Goal: Task Accomplishment & Management: Manage account settings

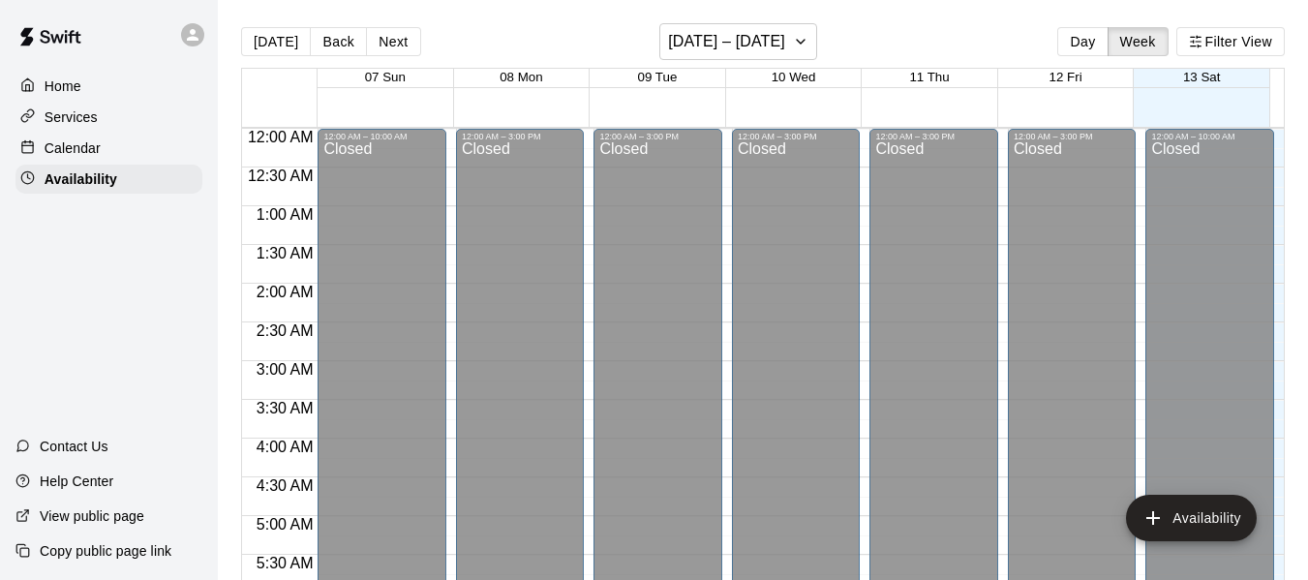
scroll to position [1387, 0]
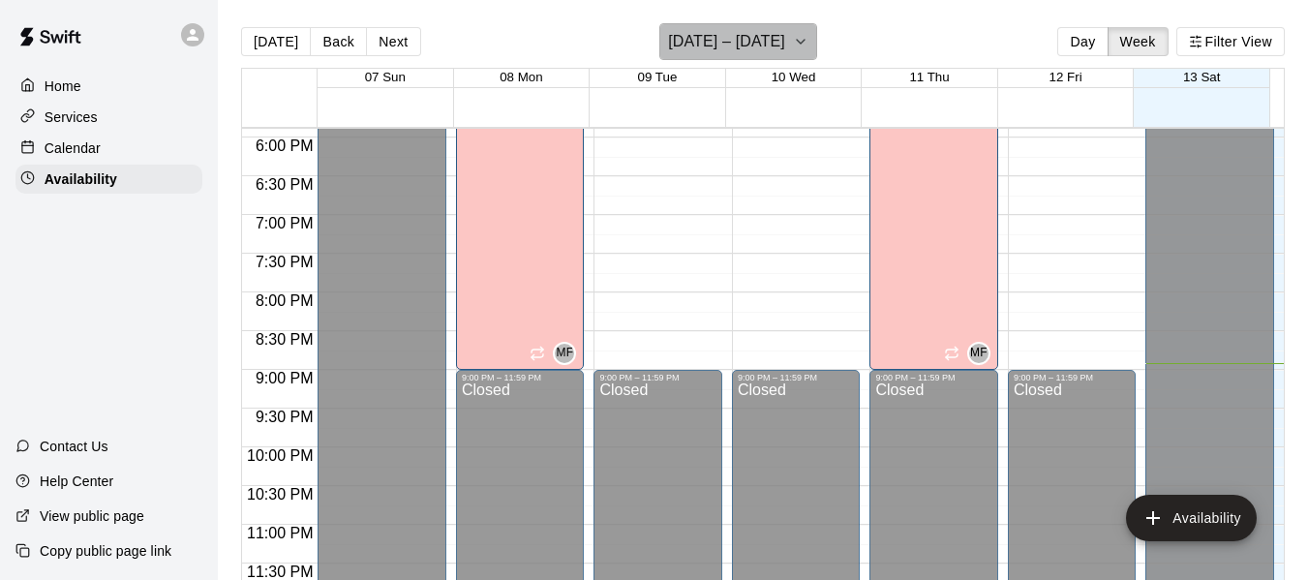
click at [806, 32] on icon "button" at bounding box center [800, 41] width 15 height 23
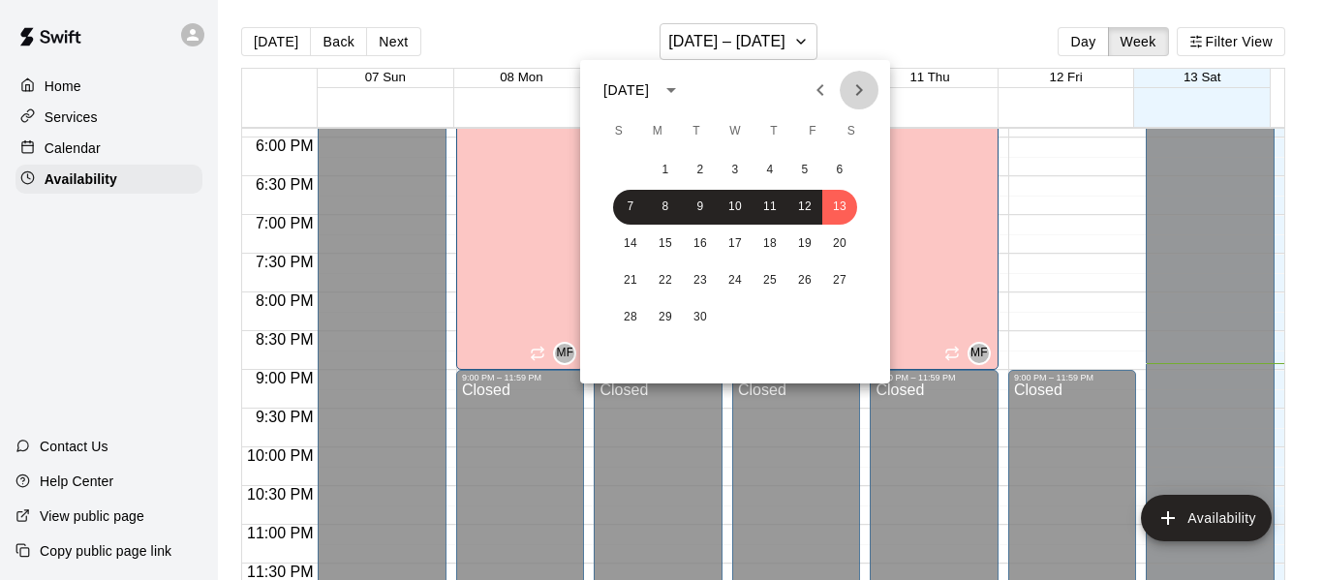
click at [857, 86] on icon "Next month" at bounding box center [859, 90] width 7 height 12
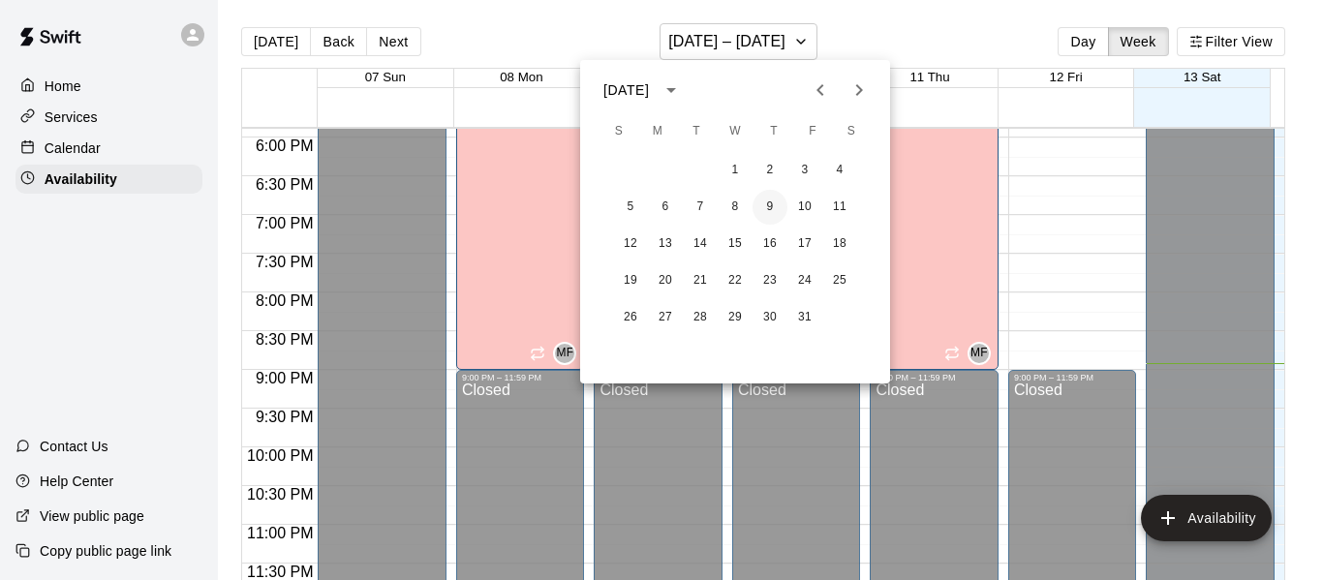
click at [769, 203] on button "9" at bounding box center [769, 207] width 35 height 35
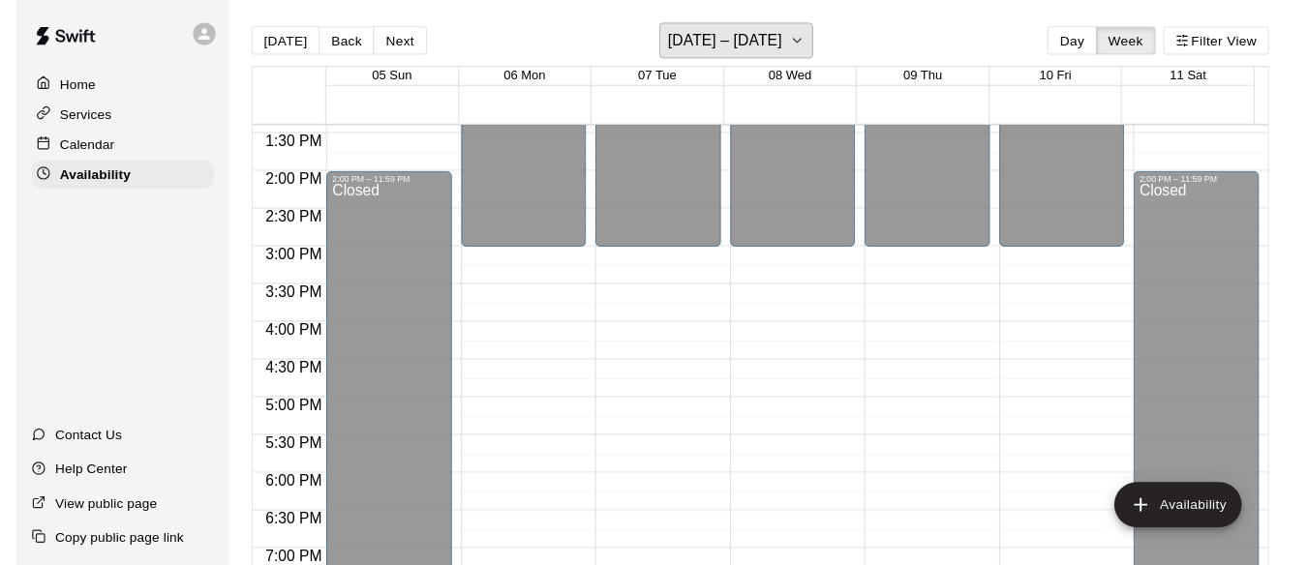
scroll to position [1037, 0]
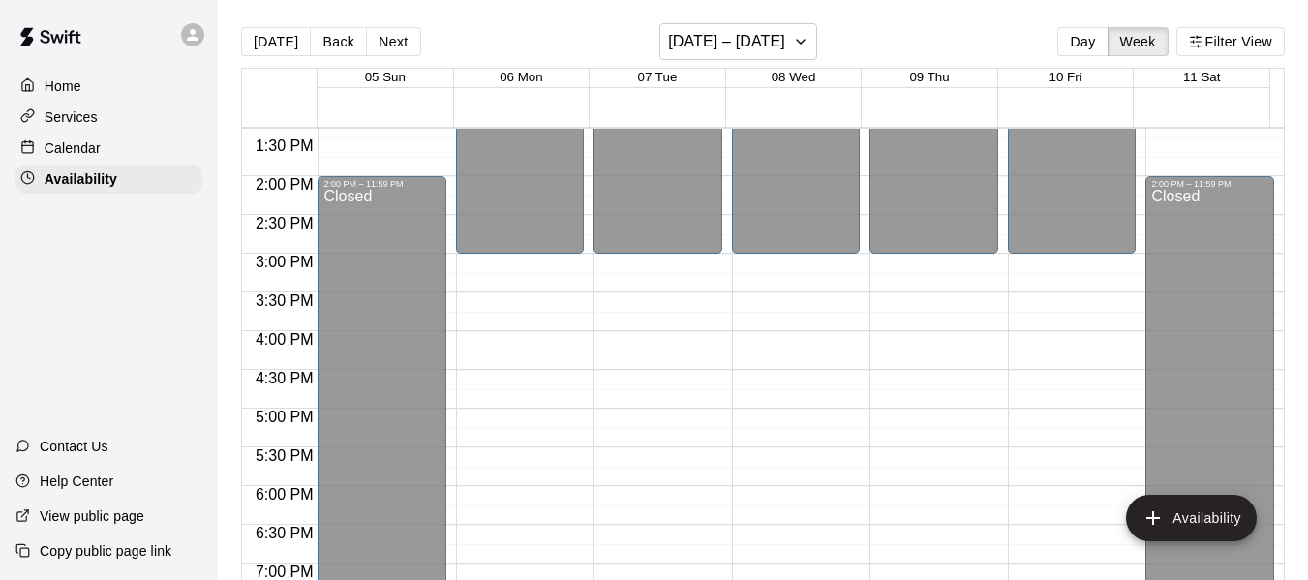
click at [58, 84] on p "Home" at bounding box center [63, 85] width 37 height 19
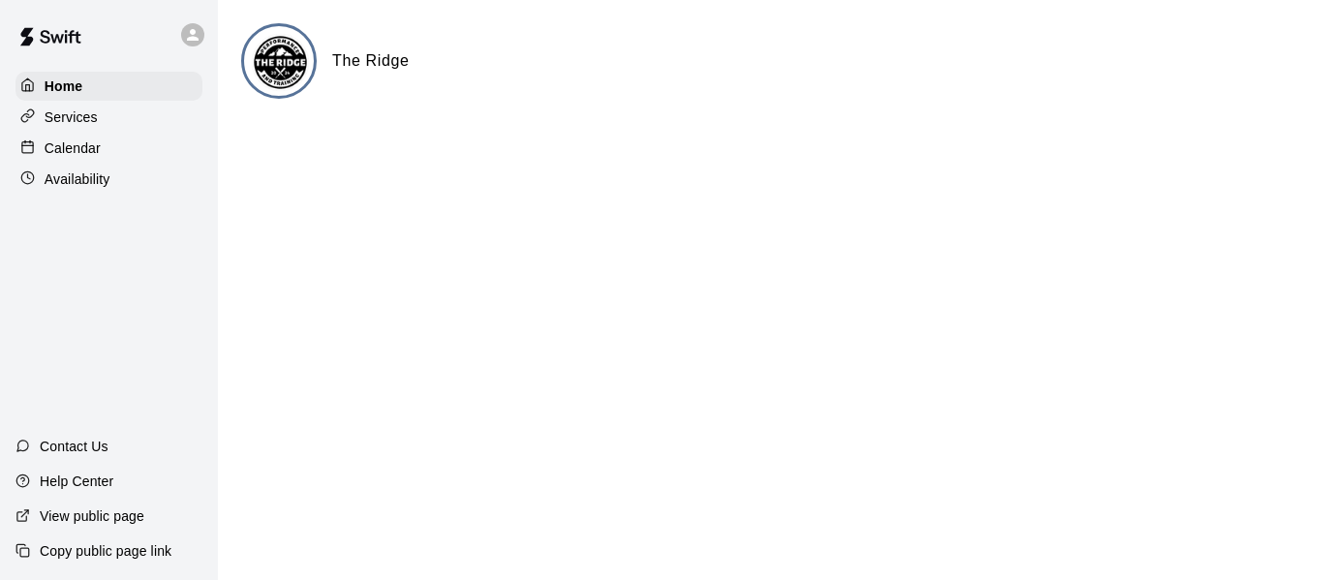
click at [75, 148] on p "Calendar" at bounding box center [73, 147] width 56 height 19
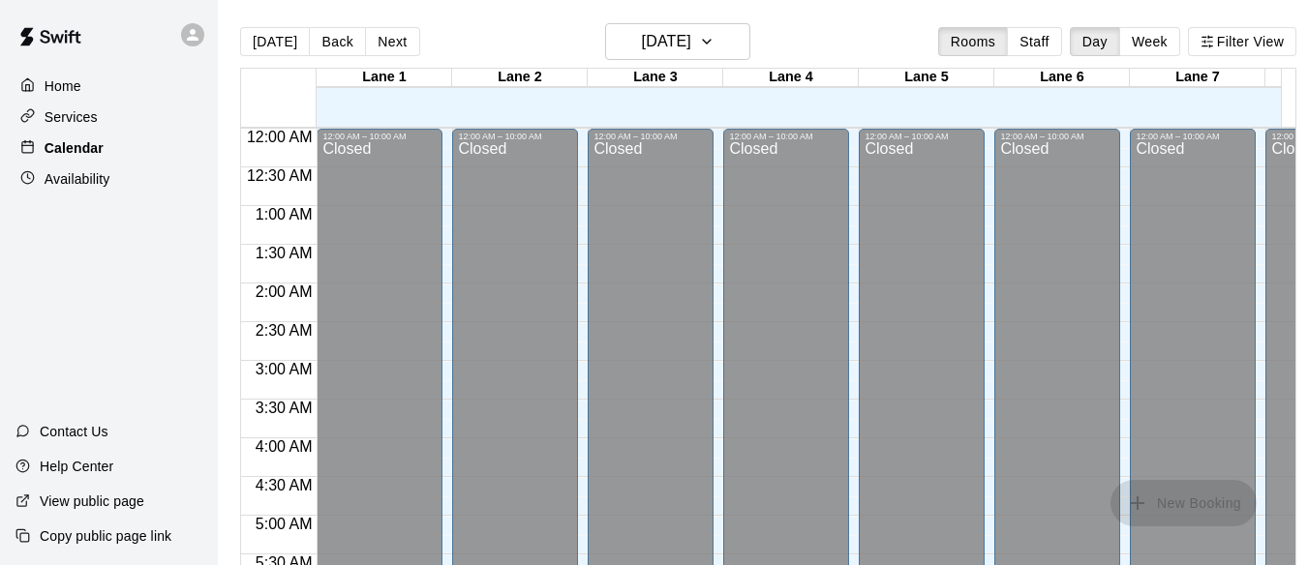
scroll to position [1328, 0]
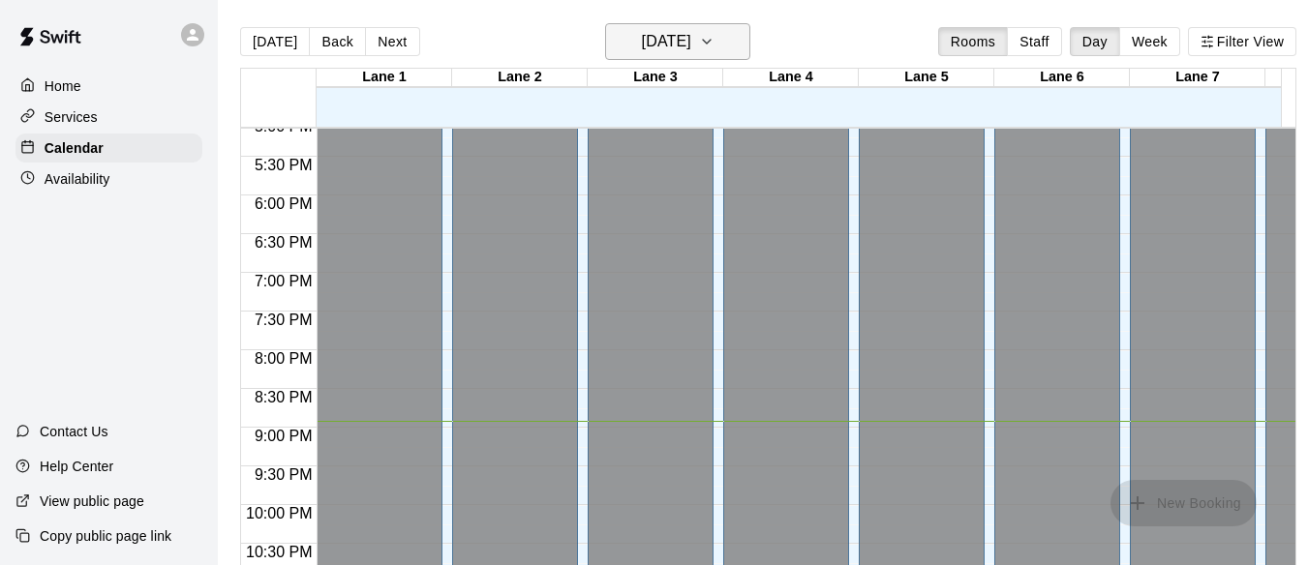
click at [711, 43] on icon "button" at bounding box center [707, 42] width 8 height 4
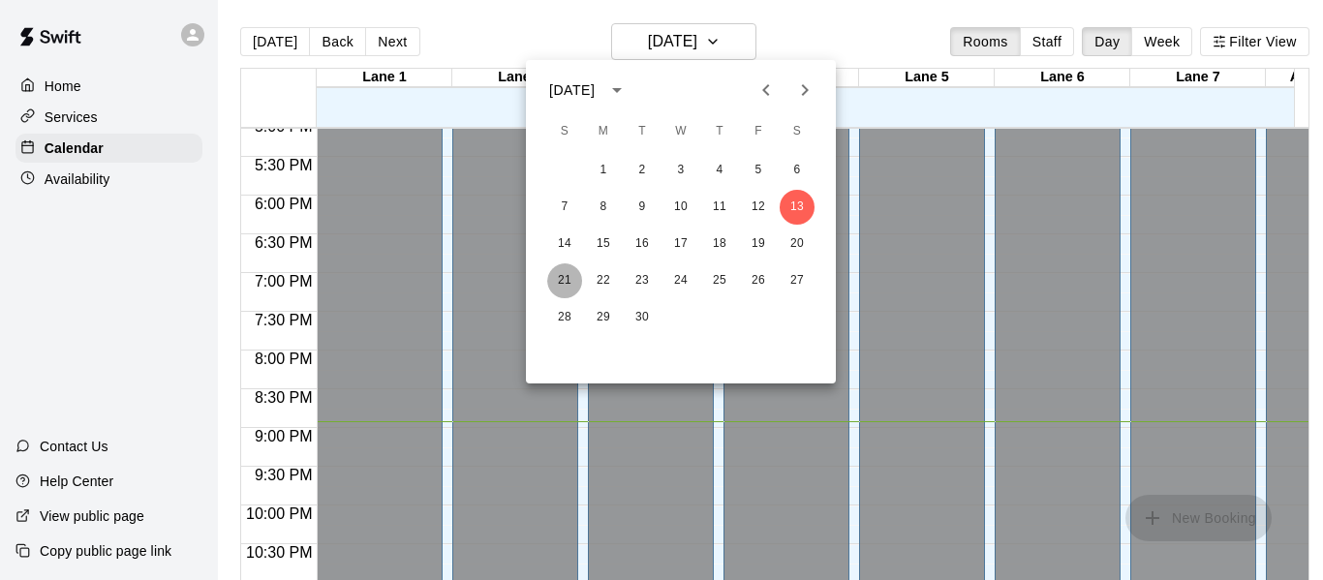
click at [564, 273] on button "21" at bounding box center [564, 280] width 35 height 35
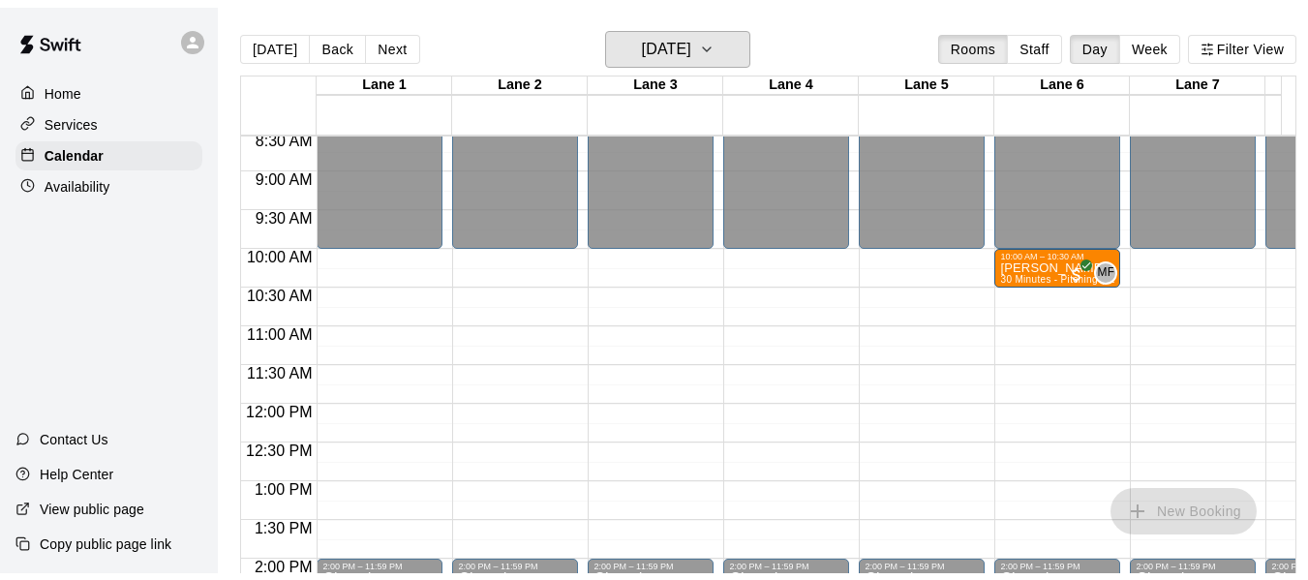
scroll to position [634, 0]
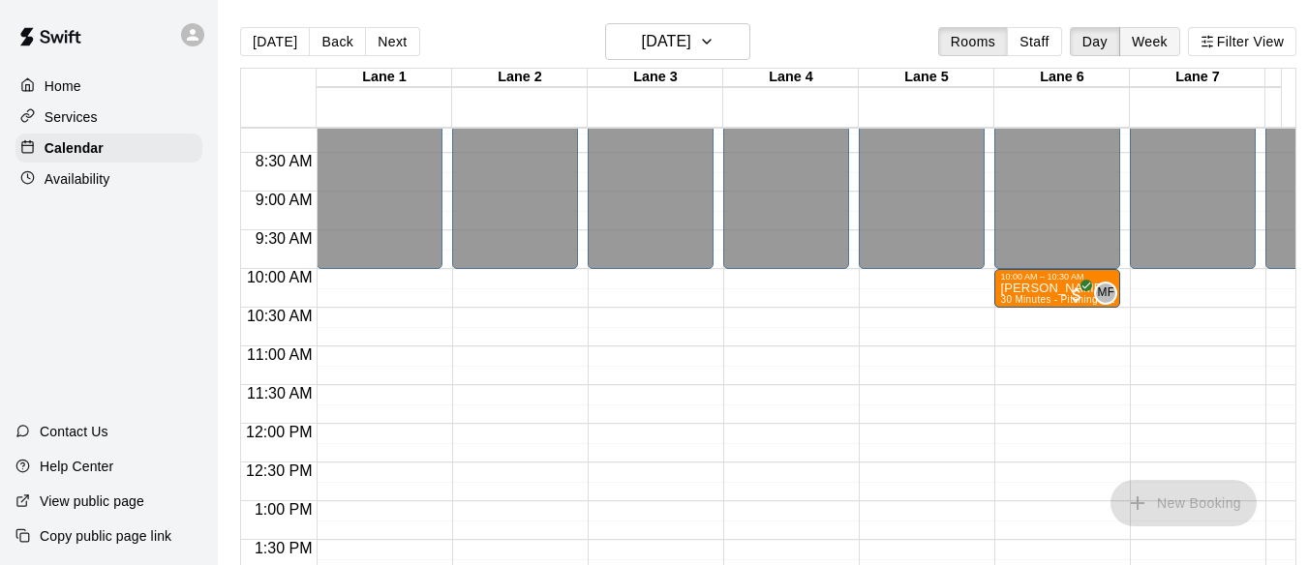
click at [1157, 42] on button "Week" at bounding box center [1149, 41] width 61 height 29
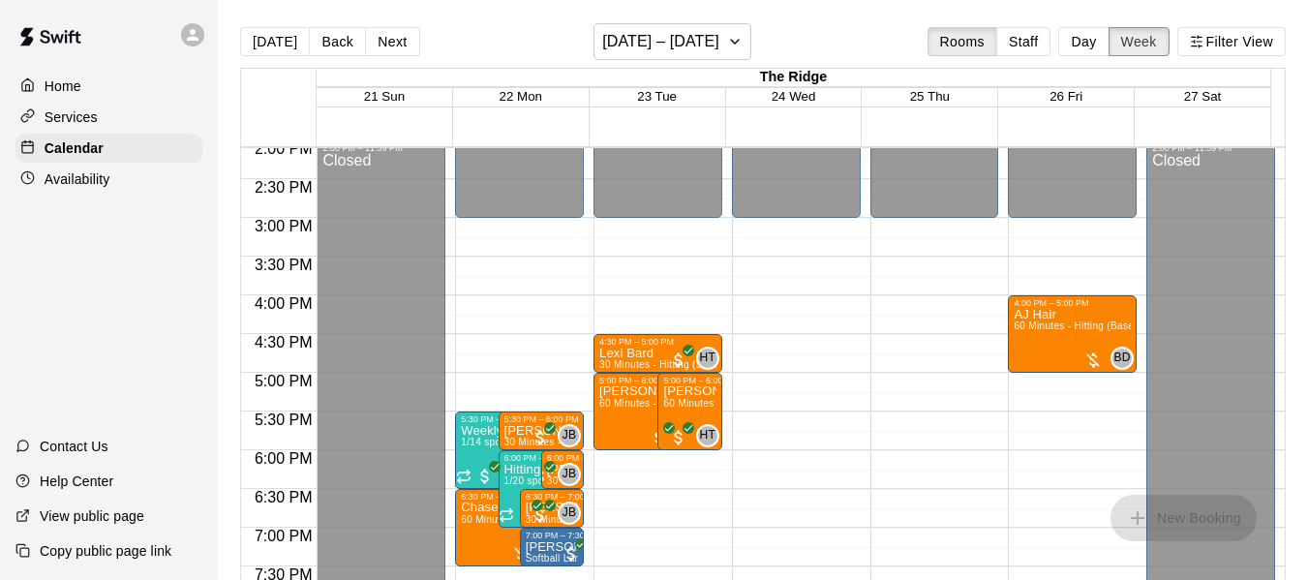
scroll to position [1091, 0]
click at [94, 184] on p "Availability" at bounding box center [78, 178] width 66 height 19
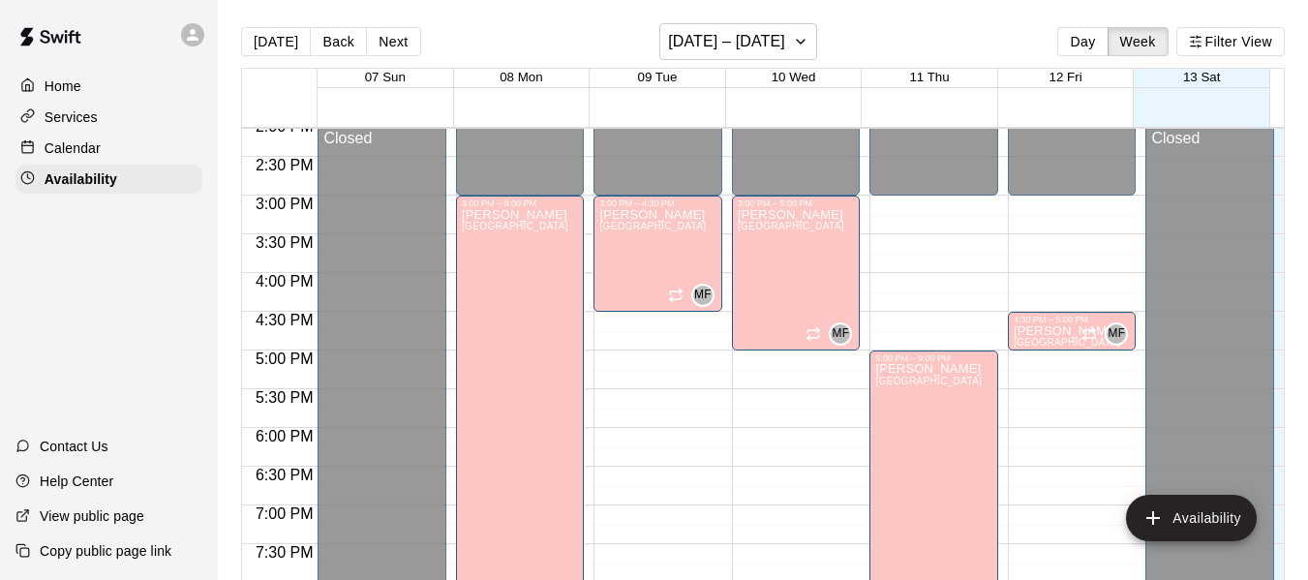
scroll to position [1094, 0]
click at [805, 38] on icon "button" at bounding box center [800, 41] width 15 height 23
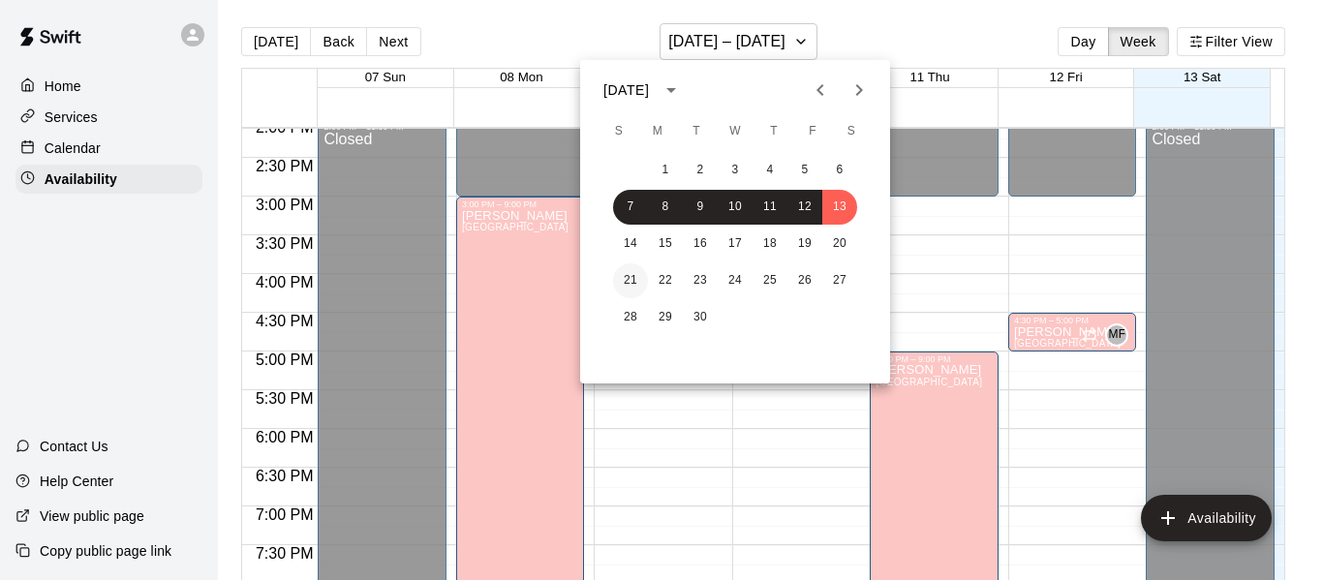
click at [626, 277] on button "21" at bounding box center [630, 280] width 35 height 35
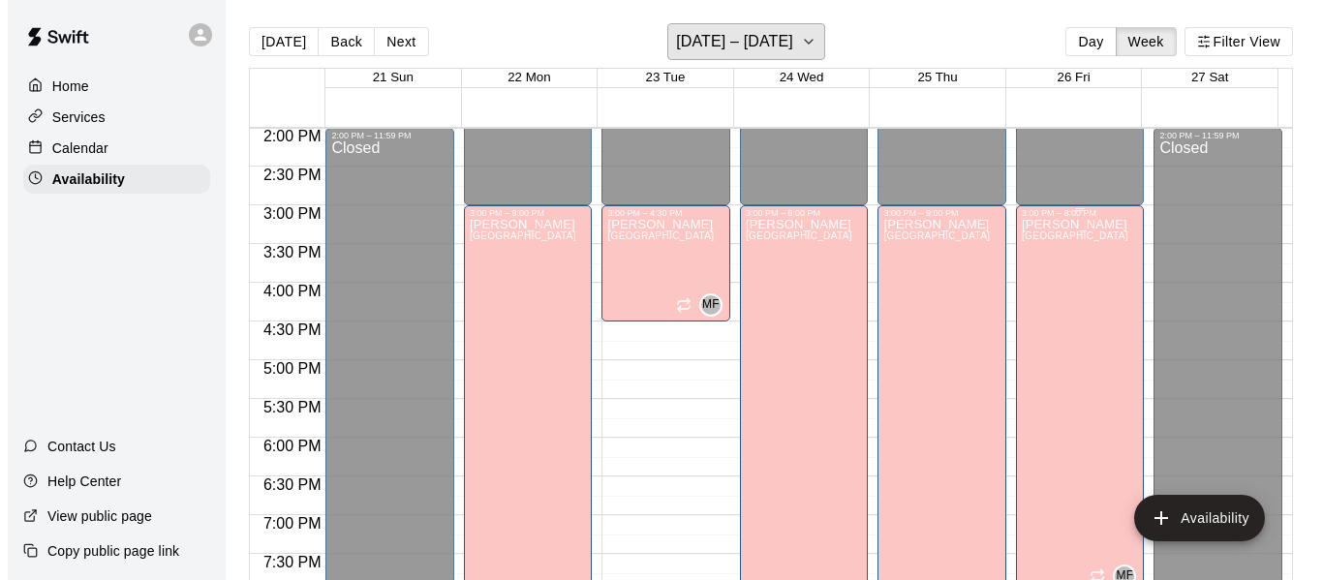
scroll to position [1086, 0]
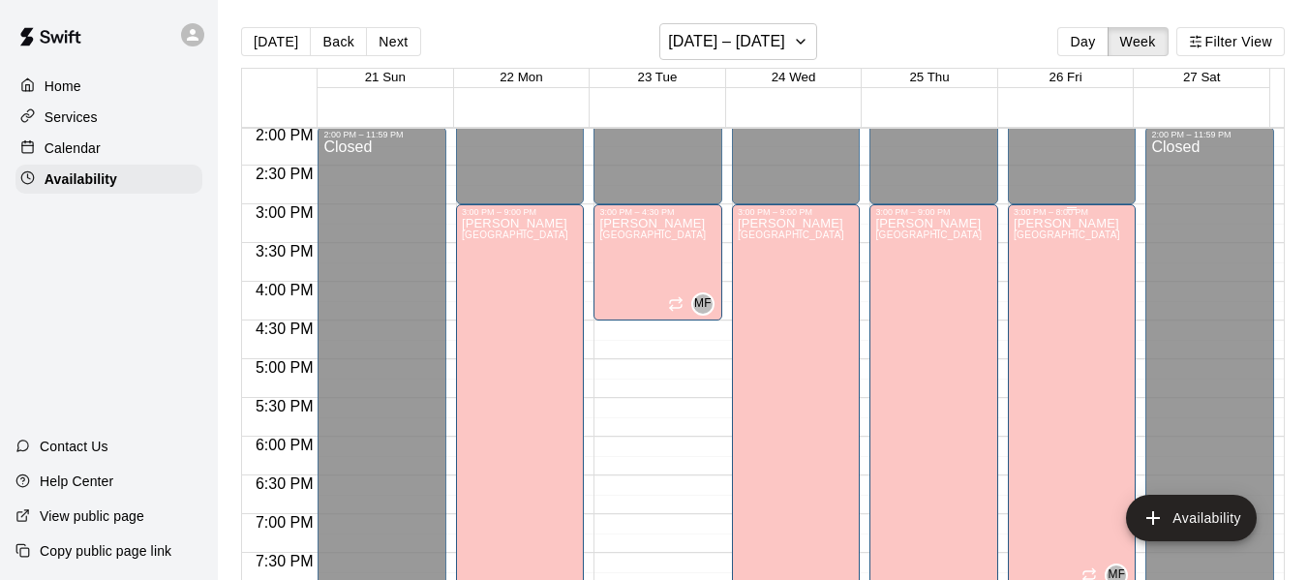
click at [1051, 318] on div "[PERSON_NAME][GEOGRAPHIC_DATA][PERSON_NAME][PERSON_NAME][PERSON_NAME][PERSON_NA…" at bounding box center [1067, 507] width 107 height 580
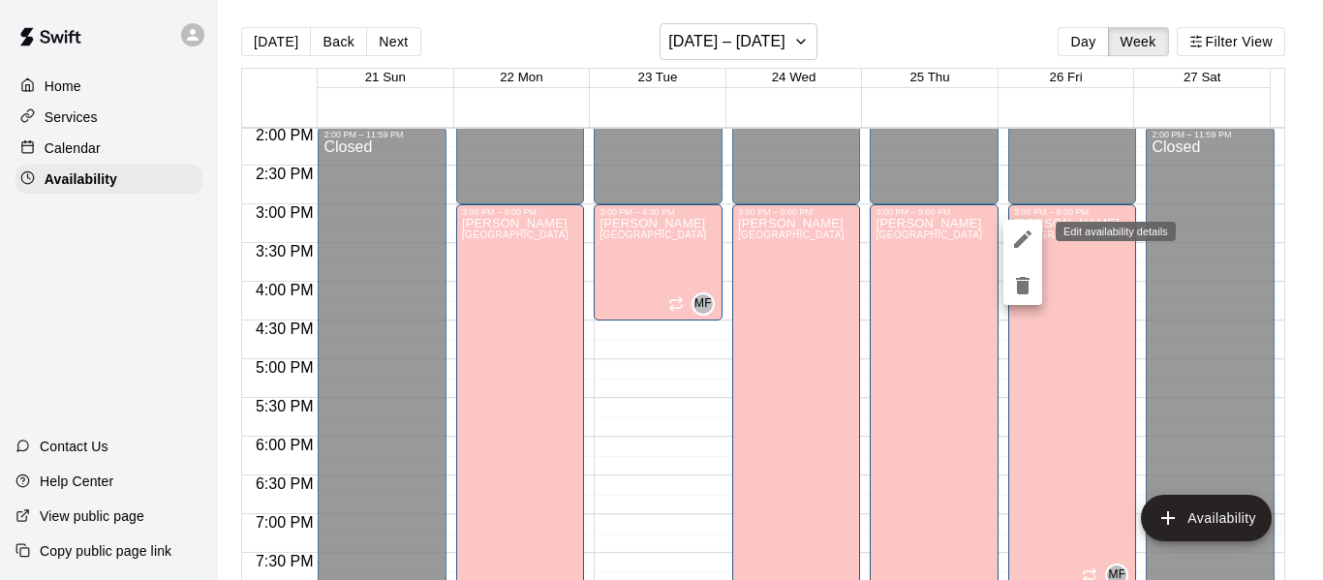
click at [1025, 237] on icon "edit" at bounding box center [1022, 238] width 17 height 17
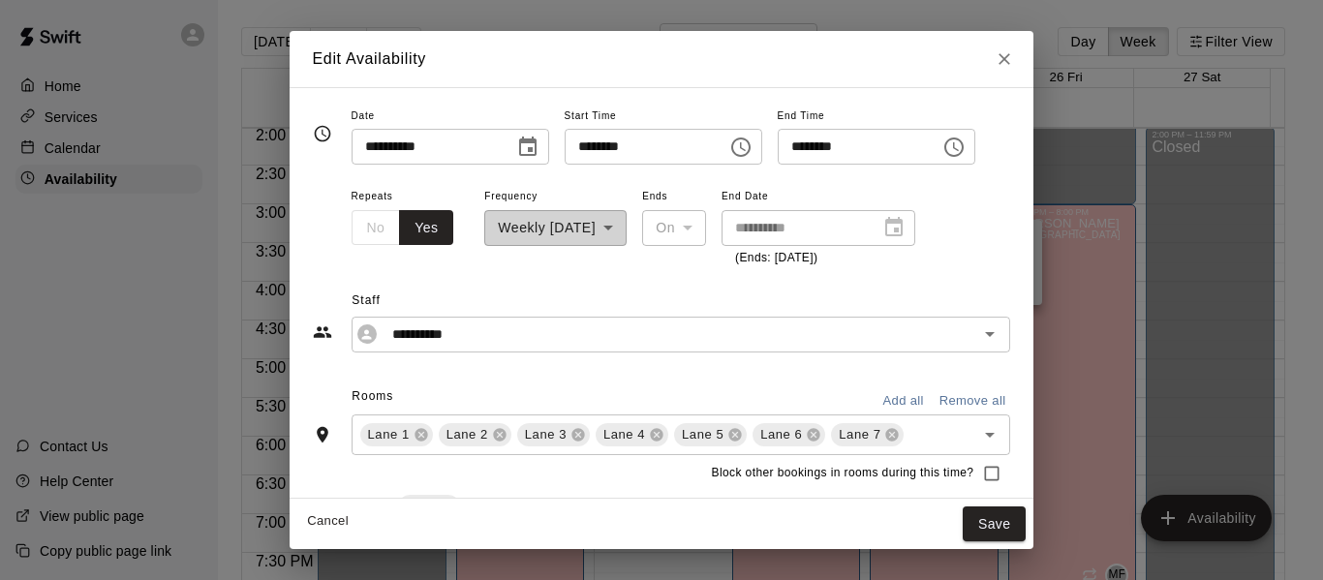
click at [959, 150] on icon "Choose time, selected time is 8:00 PM" at bounding box center [956, 146] width 6 height 9
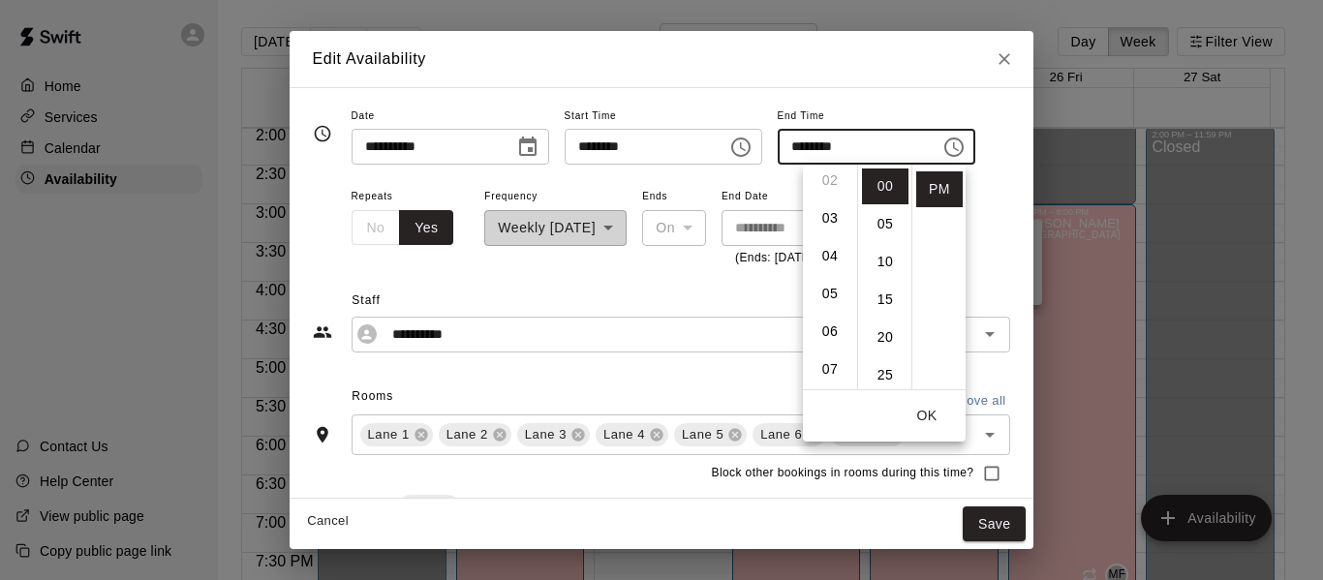
scroll to position [80, 0]
click at [824, 326] on li "06" at bounding box center [830, 333] width 46 height 36
type input "********"
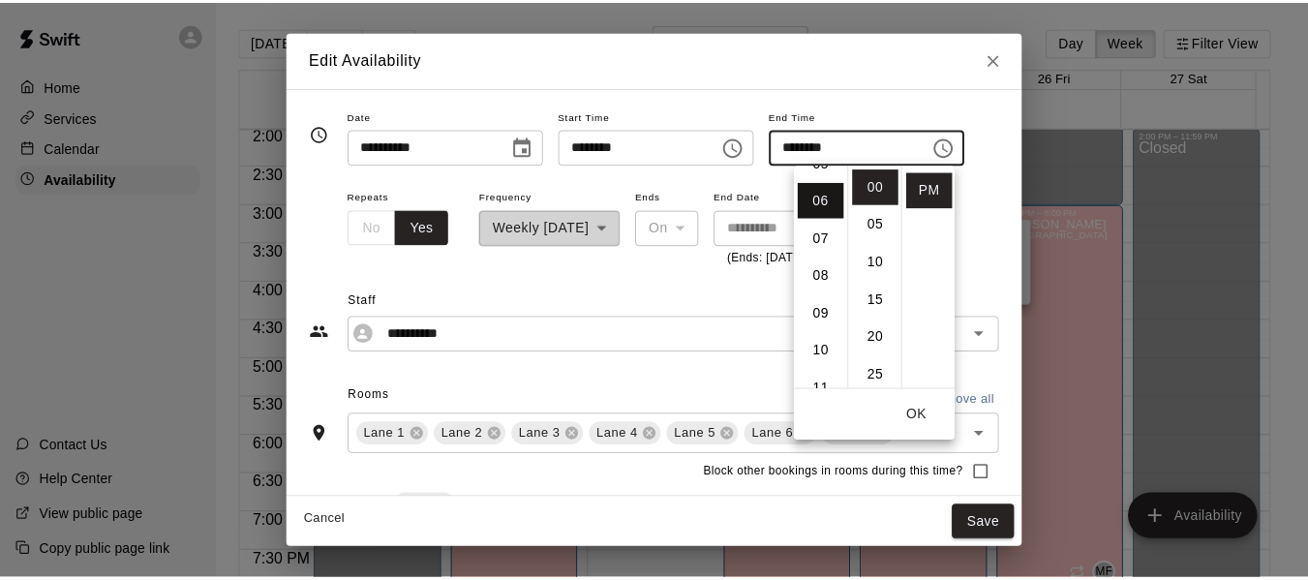
scroll to position [227, 0]
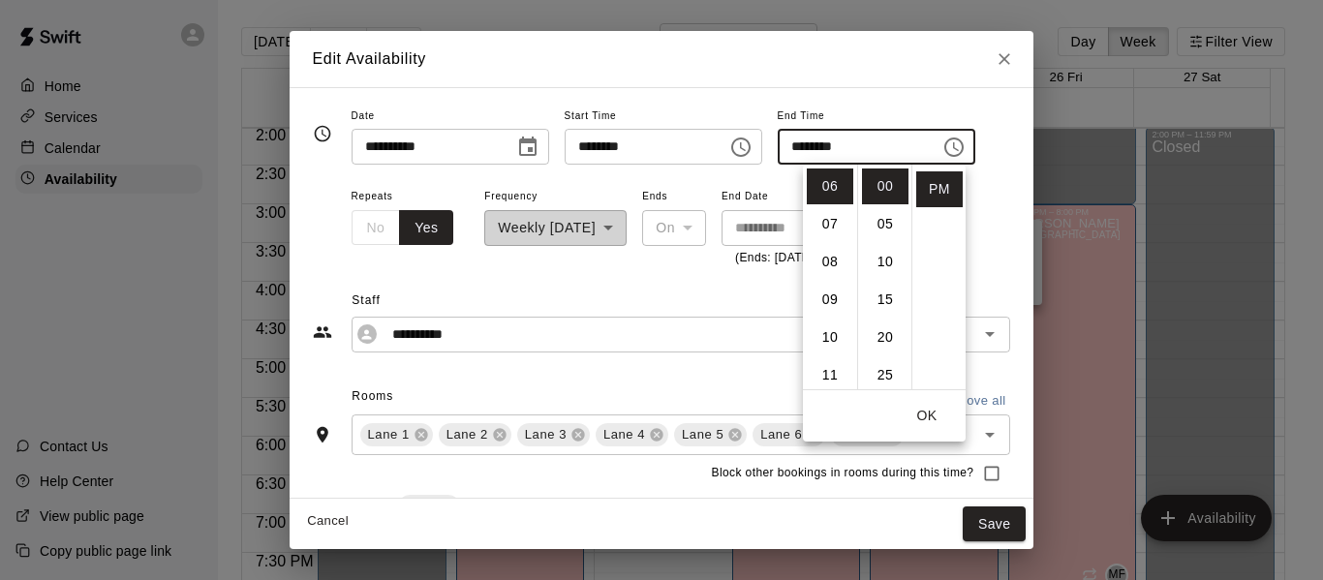
click at [932, 410] on button "OK" at bounding box center [927, 416] width 62 height 36
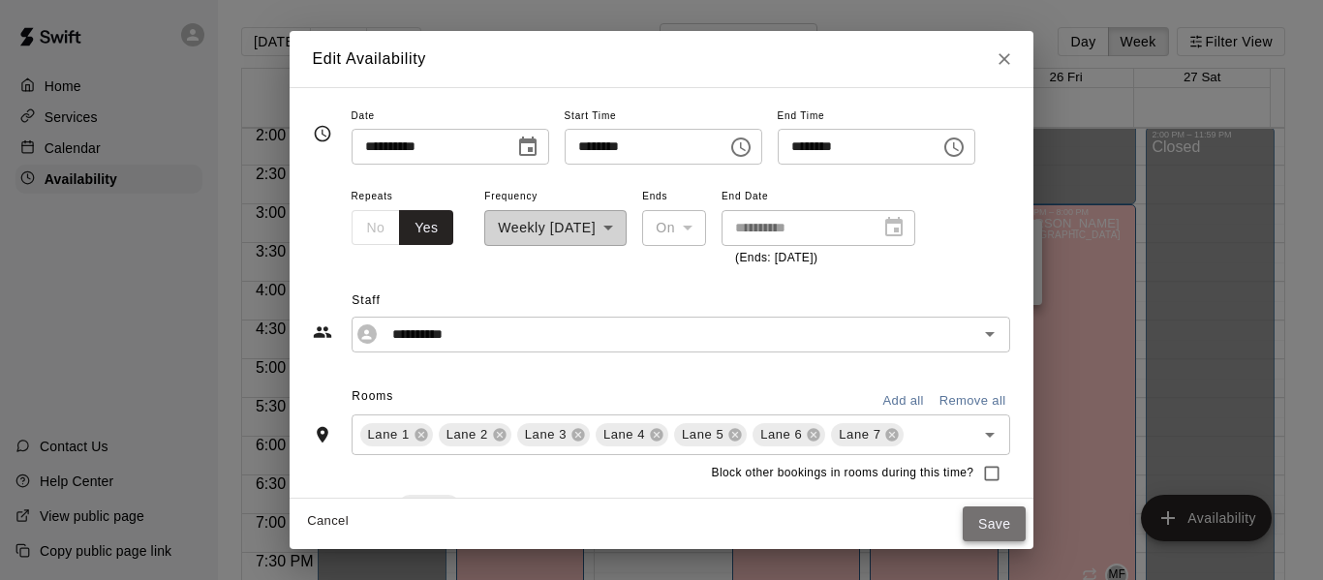
click at [1017, 516] on button "Save" at bounding box center [994, 524] width 64 height 36
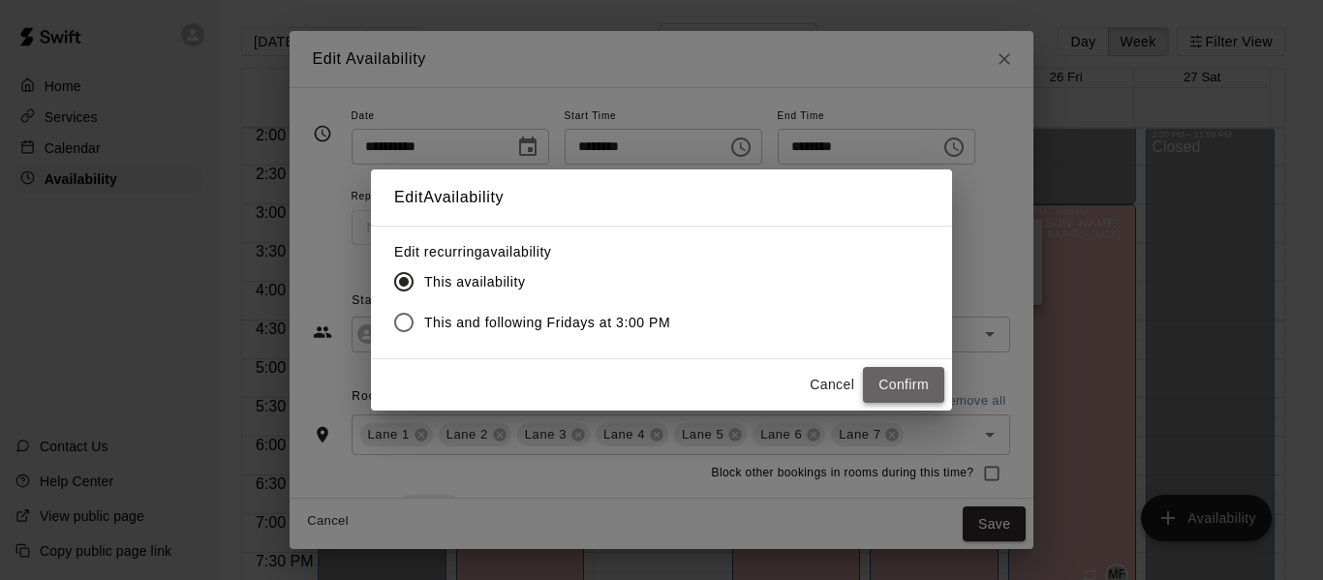
click at [903, 382] on button "Confirm" at bounding box center [903, 385] width 81 height 36
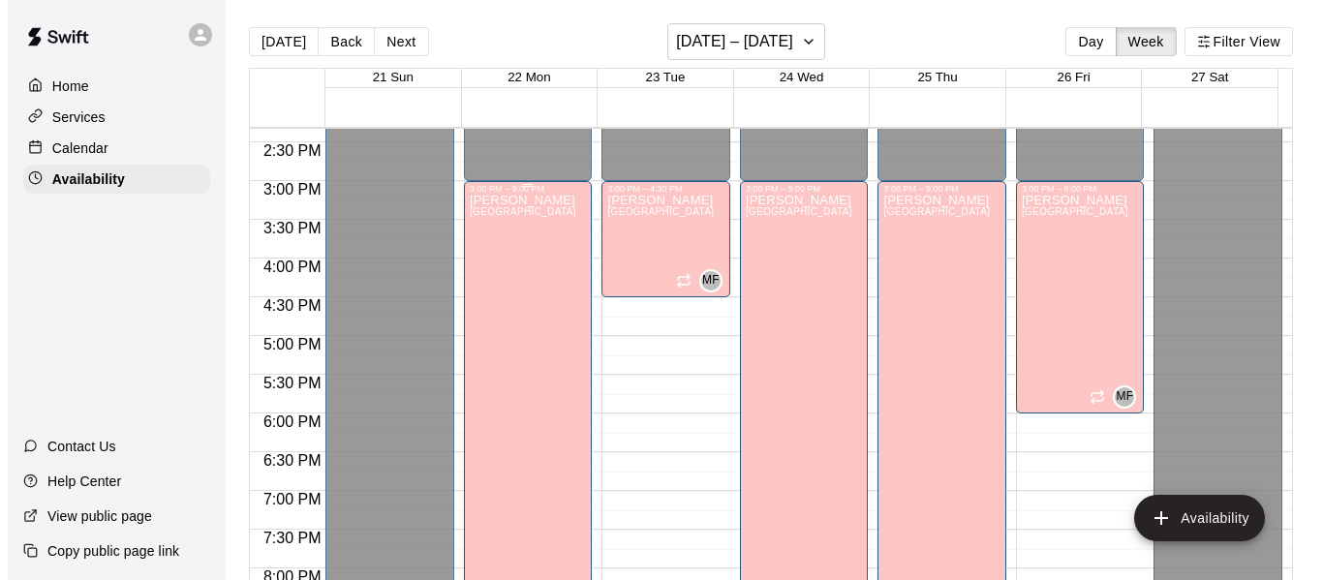
scroll to position [1111, 0]
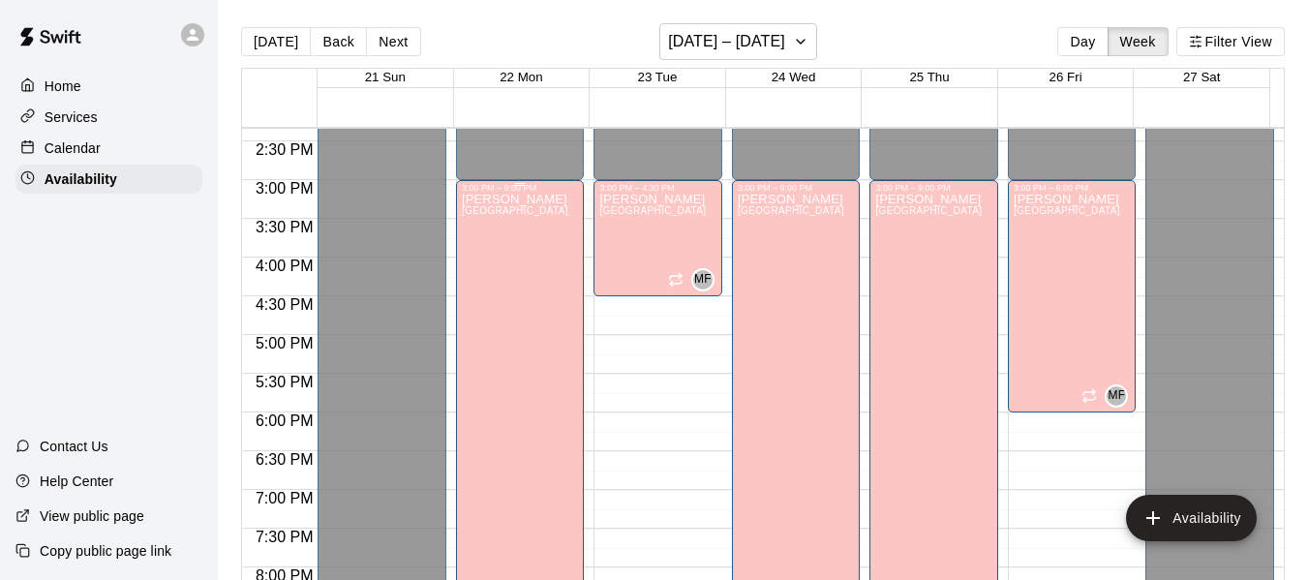
click at [504, 269] on div "[PERSON_NAME][GEOGRAPHIC_DATA][PERSON_NAME][PERSON_NAME][PERSON_NAME][PERSON_NA…" at bounding box center [515, 483] width 107 height 580
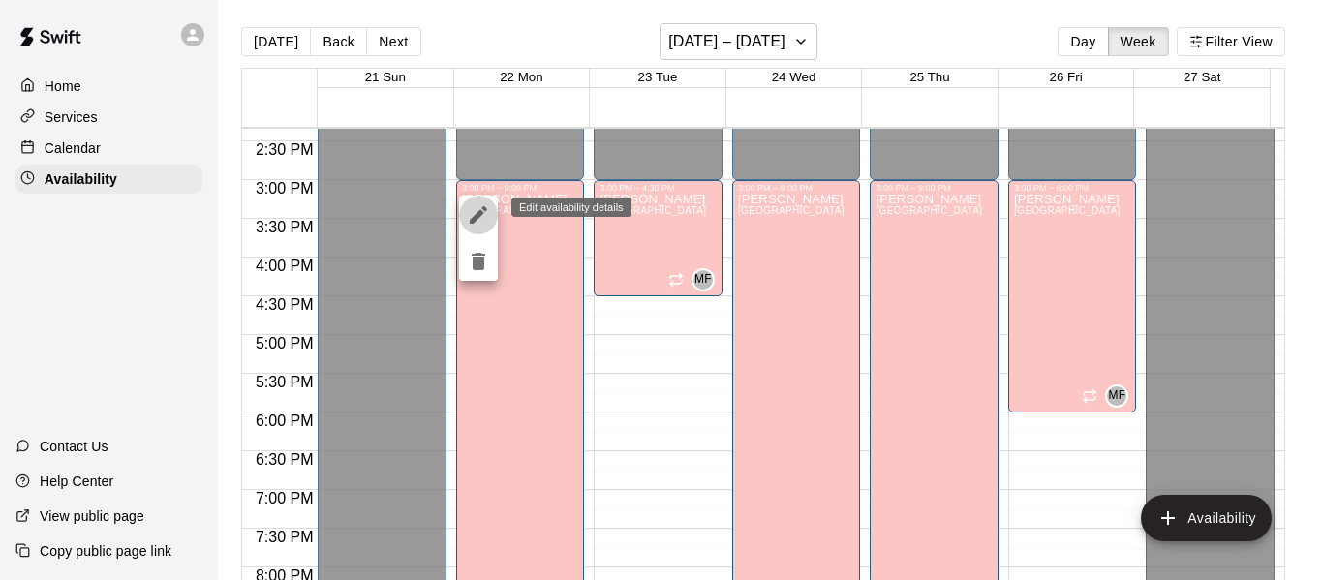
click at [476, 210] on icon "edit" at bounding box center [478, 214] width 23 height 23
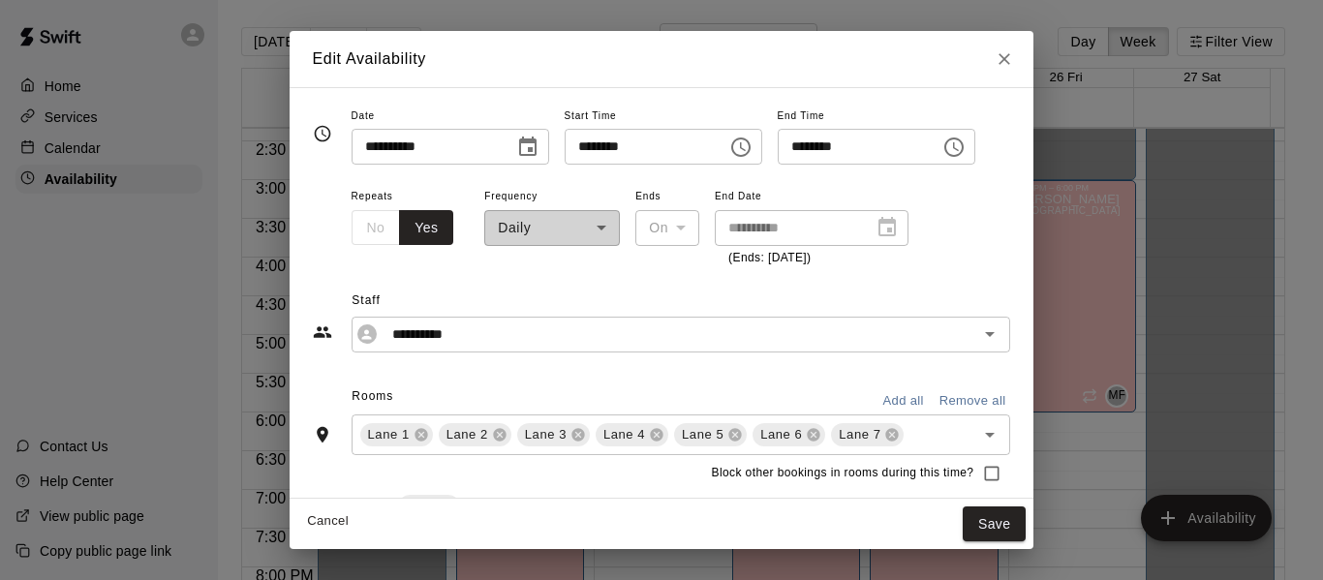
click at [746, 145] on icon "Choose time, selected time is 3:00 PM" at bounding box center [743, 146] width 6 height 9
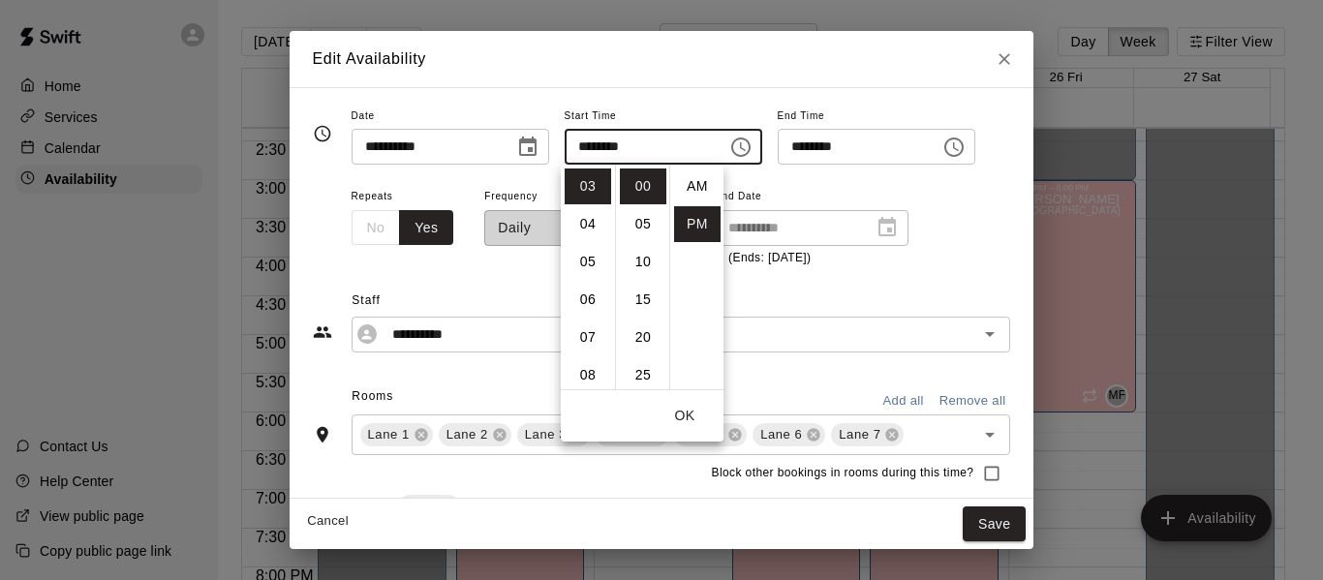
scroll to position [35, 0]
click at [582, 221] on li "04" at bounding box center [588, 224] width 46 height 36
type input "********"
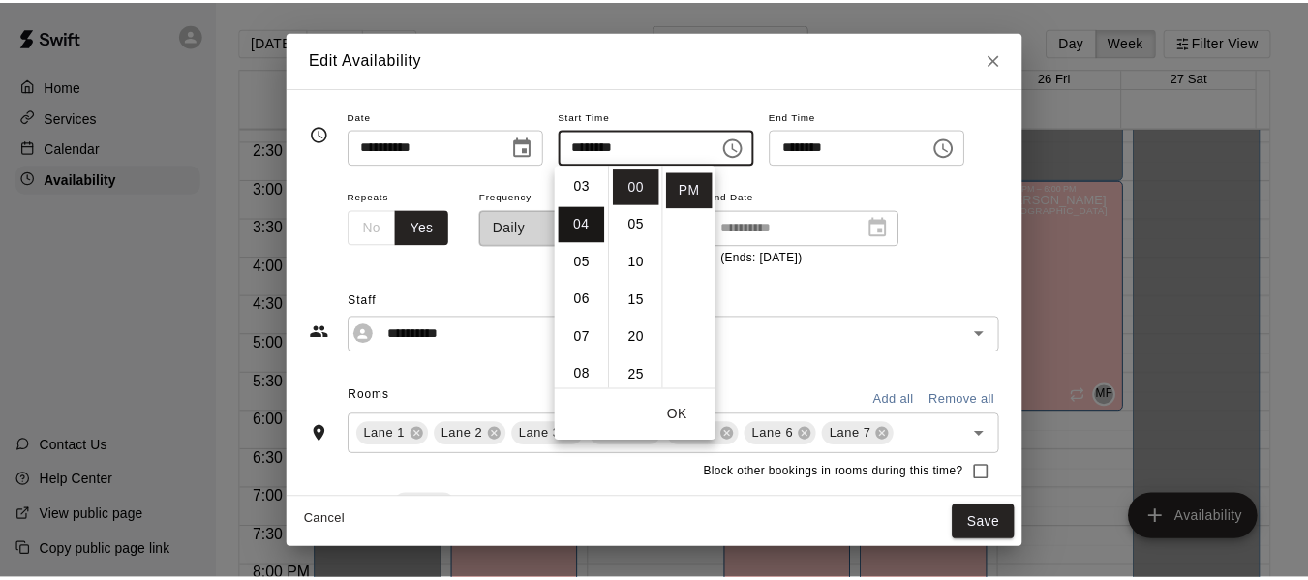
scroll to position [151, 0]
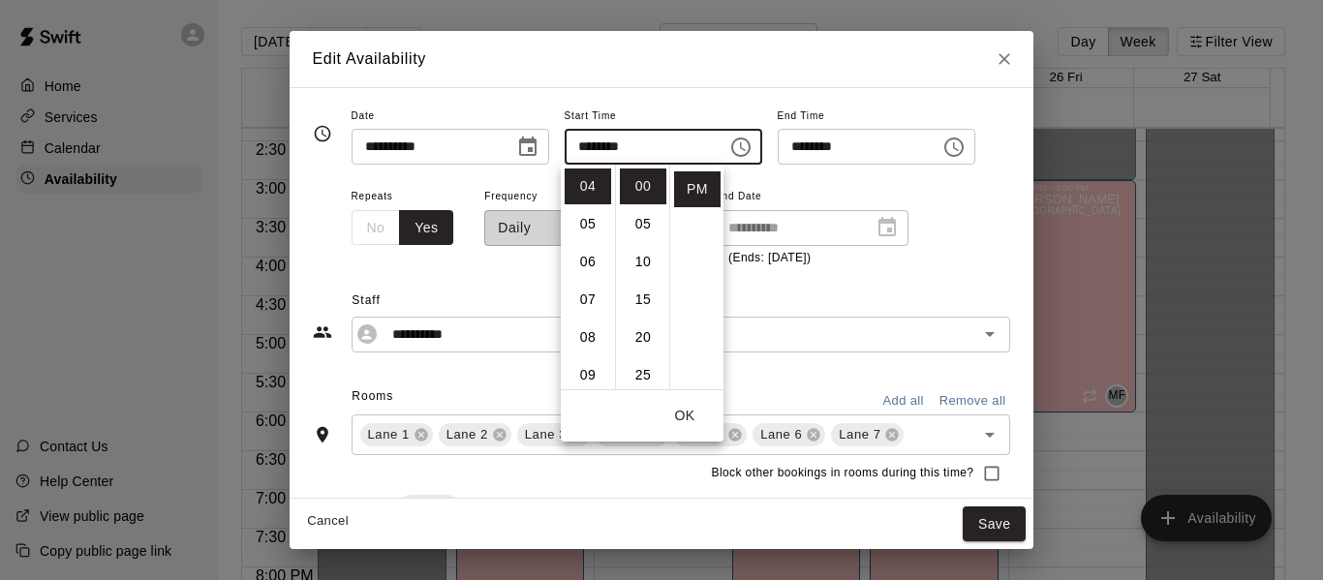
click at [683, 412] on button "OK" at bounding box center [685, 416] width 62 height 36
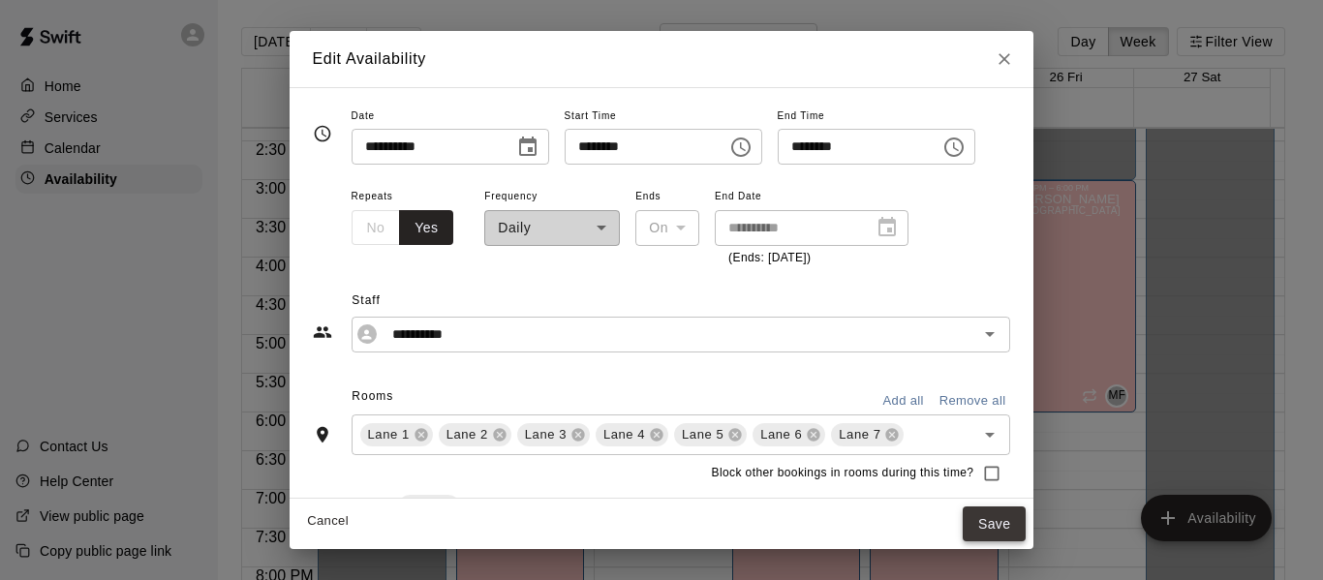
click at [1022, 515] on button "Save" at bounding box center [994, 524] width 64 height 36
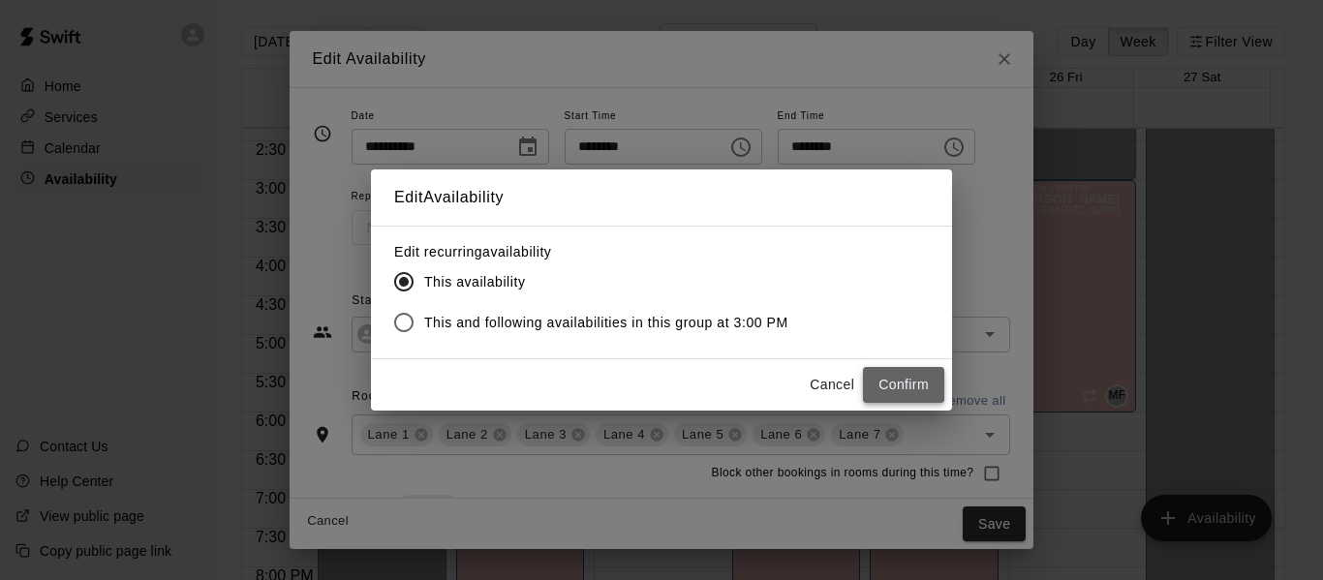
click at [890, 390] on button "Confirm" at bounding box center [903, 385] width 81 height 36
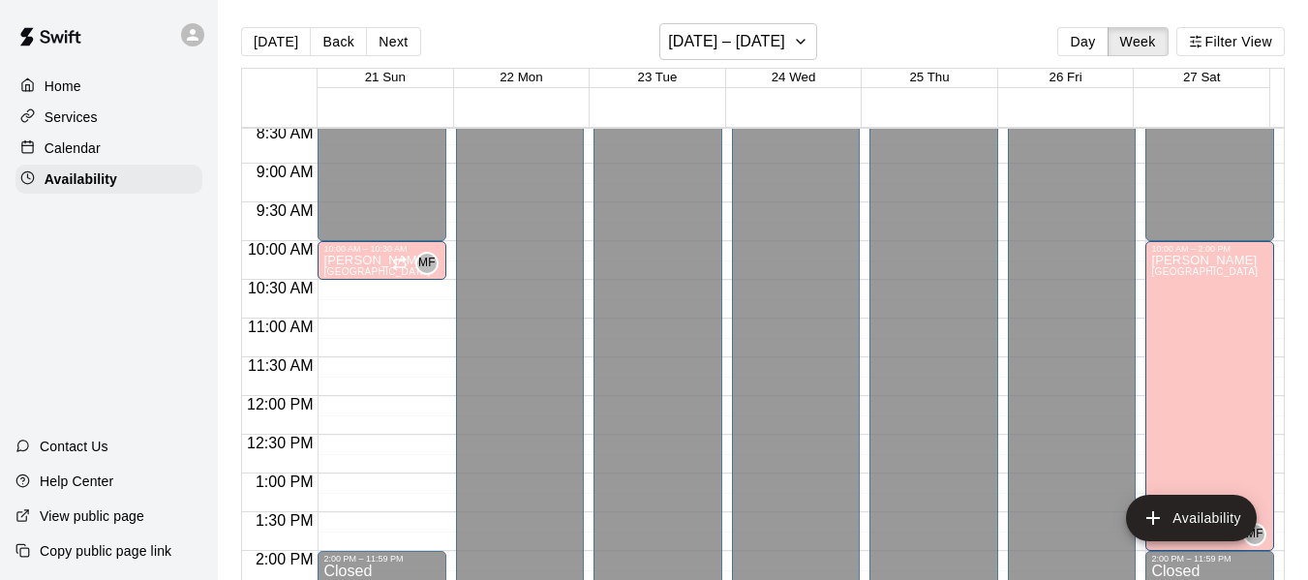
scroll to position [661, 0]
click at [58, 81] on p "Home" at bounding box center [63, 85] width 37 height 19
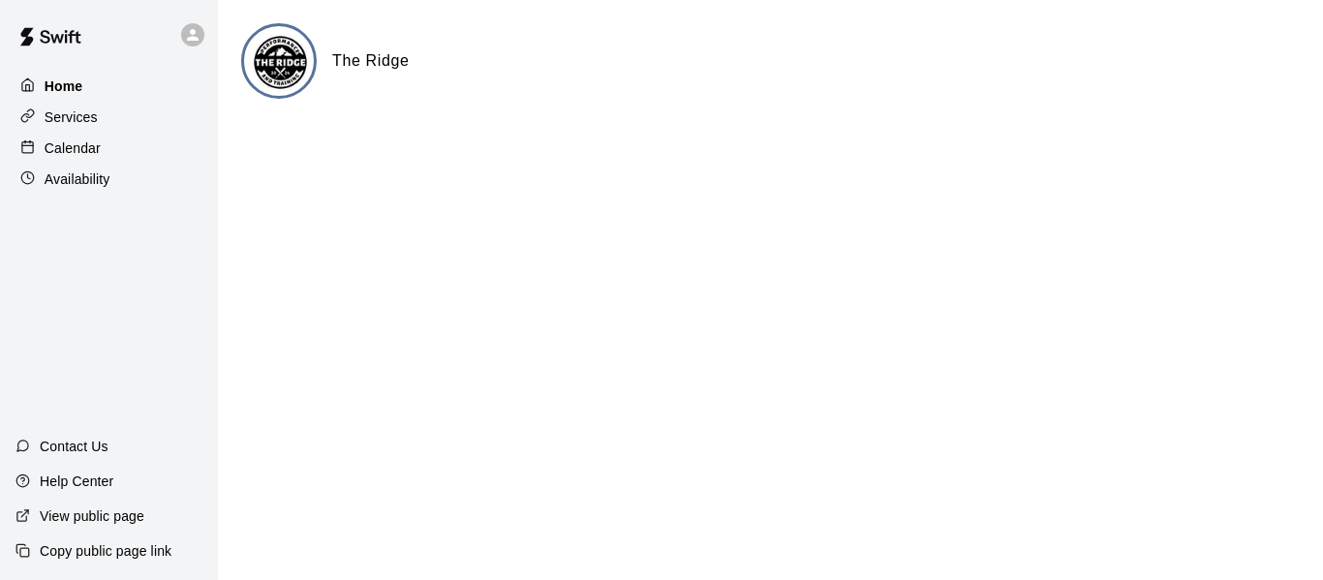
click at [70, 81] on p "Home" at bounding box center [64, 85] width 39 height 19
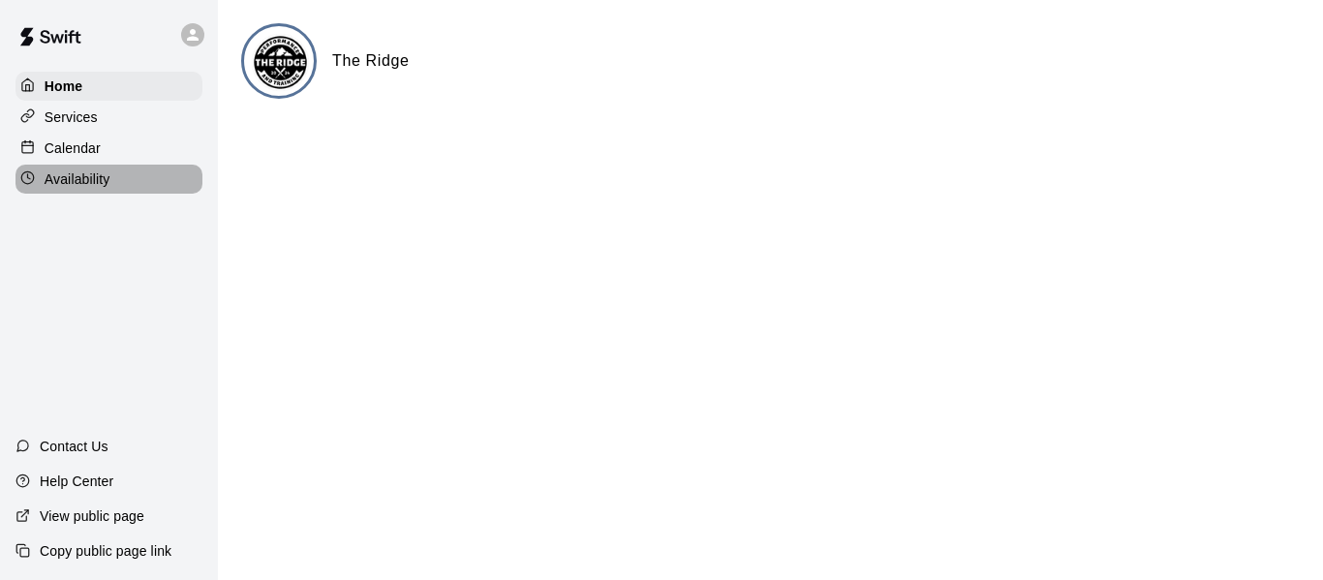
click at [85, 176] on p "Availability" at bounding box center [78, 178] width 66 height 19
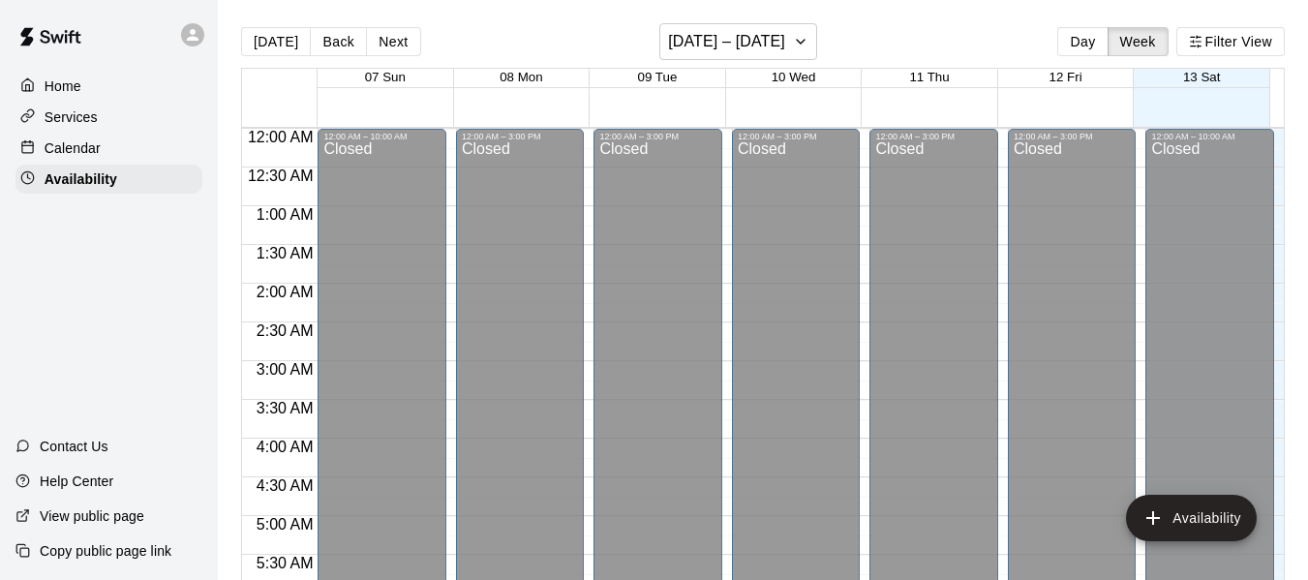
scroll to position [1387, 0]
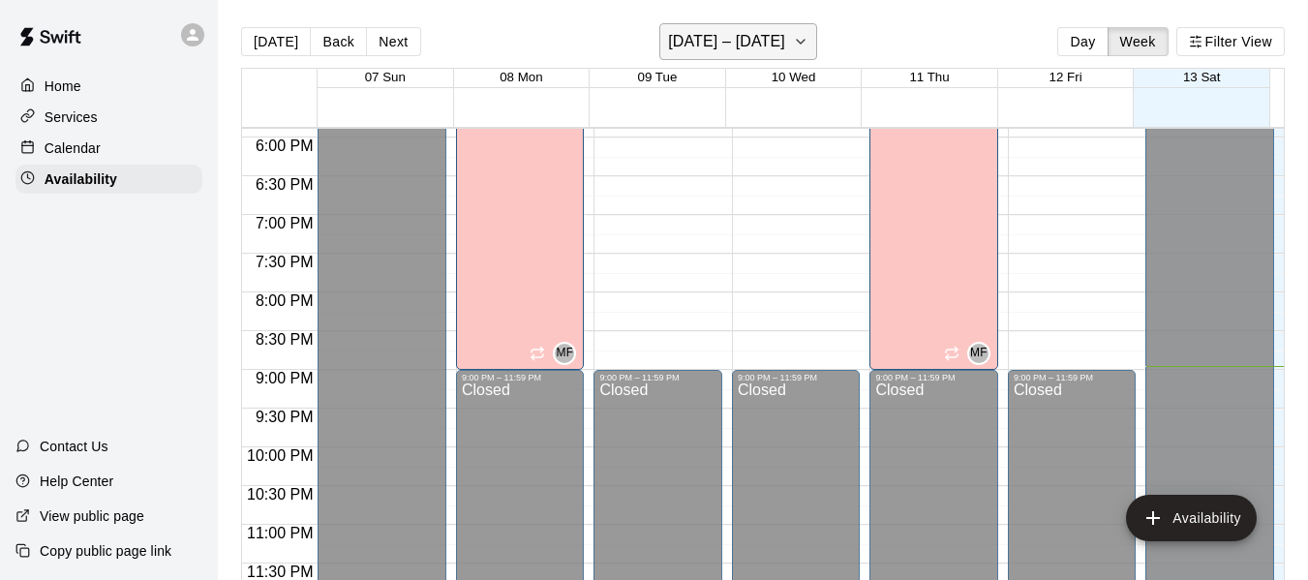
click at [804, 45] on icon "button" at bounding box center [800, 41] width 15 height 23
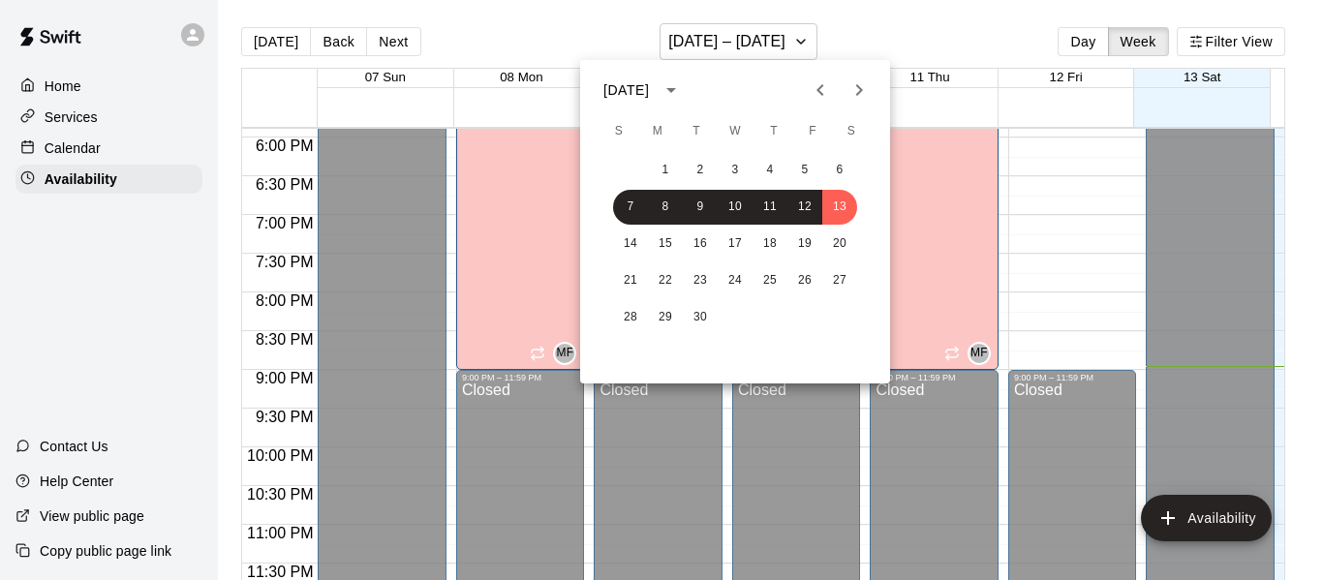
click at [863, 85] on icon "Next month" at bounding box center [858, 89] width 23 height 23
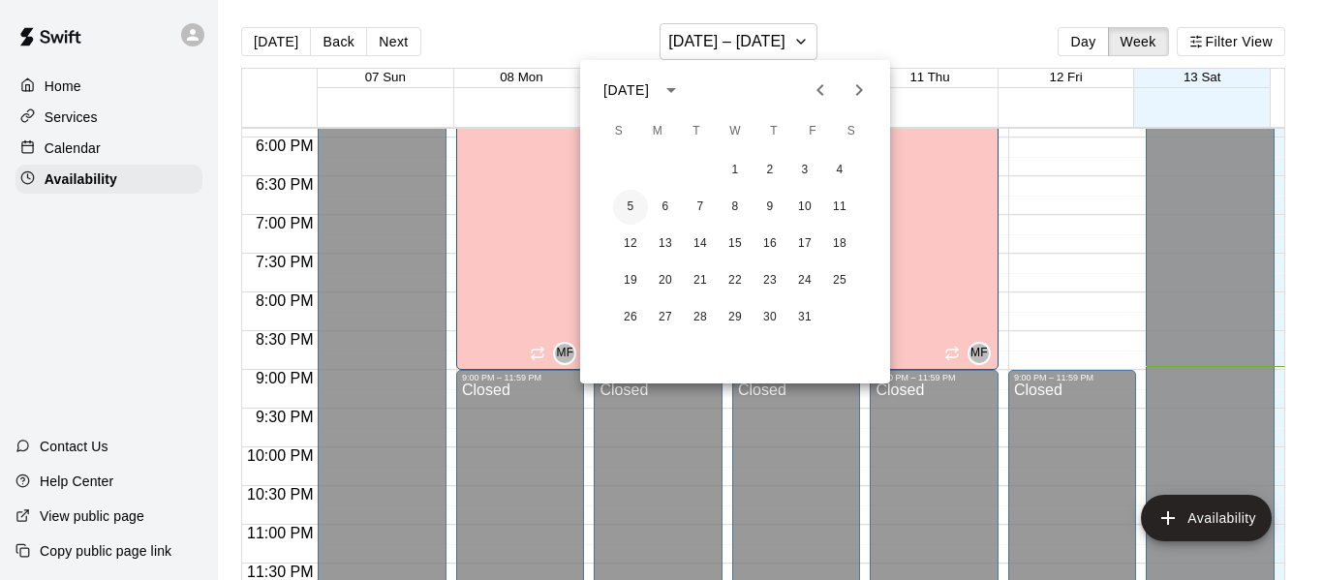
click at [625, 209] on button "5" at bounding box center [630, 207] width 35 height 35
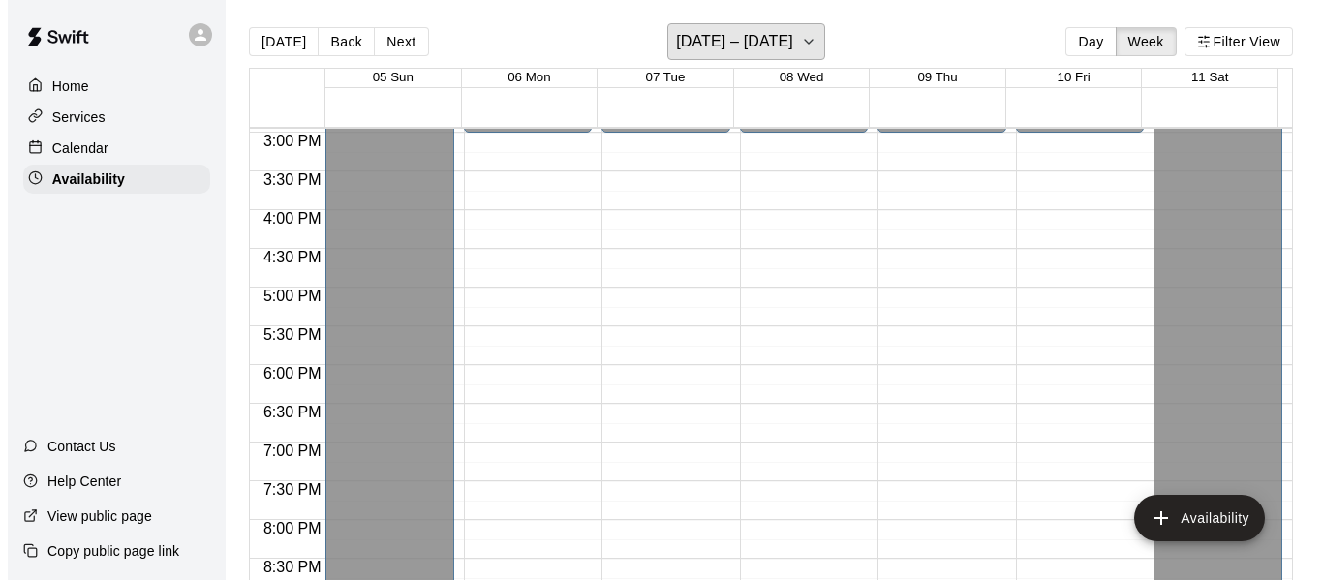
scroll to position [1159, 0]
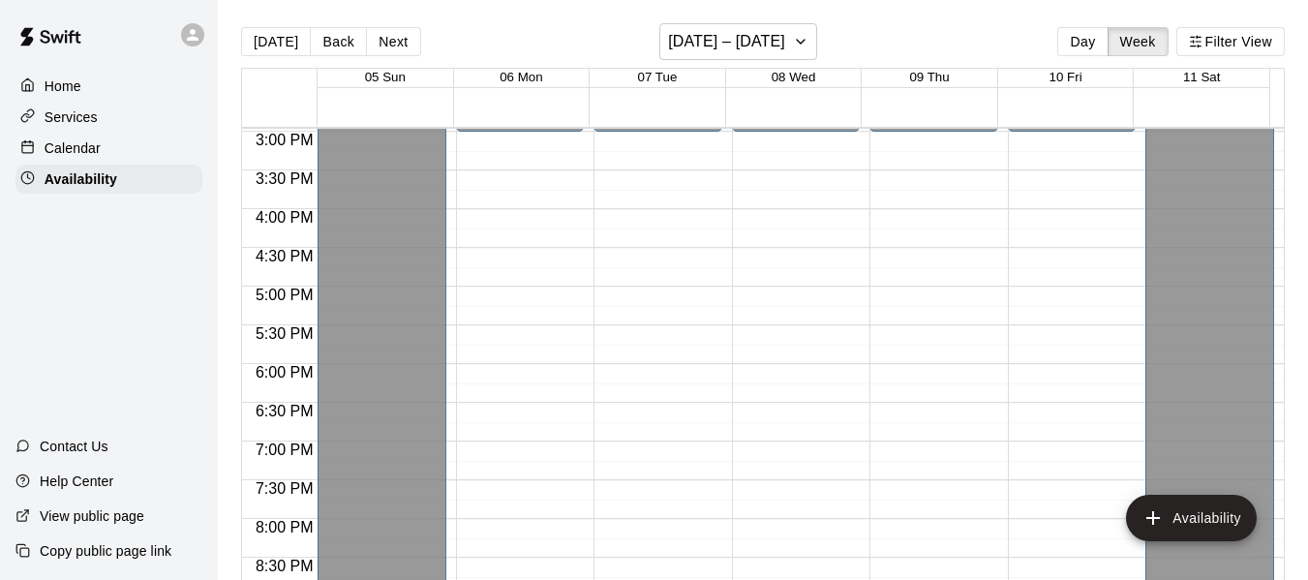
click at [65, 79] on p "Home" at bounding box center [63, 85] width 37 height 19
